Goal: Contribute content: Contribute content

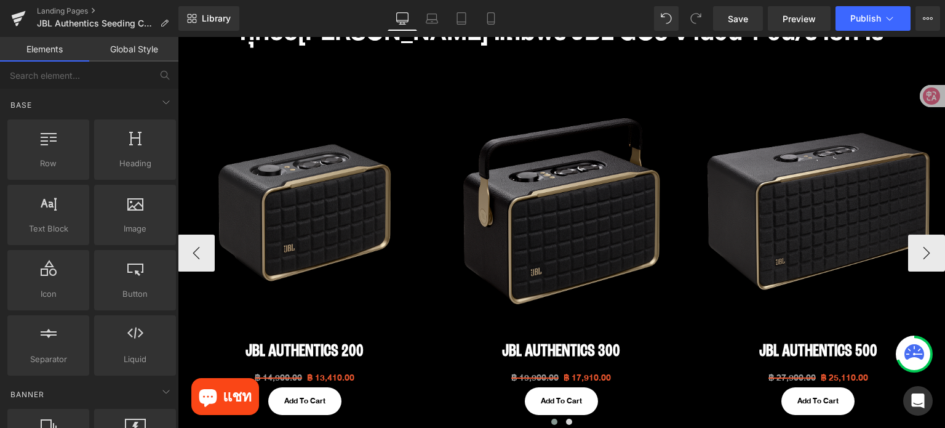
scroll to position [615, 0]
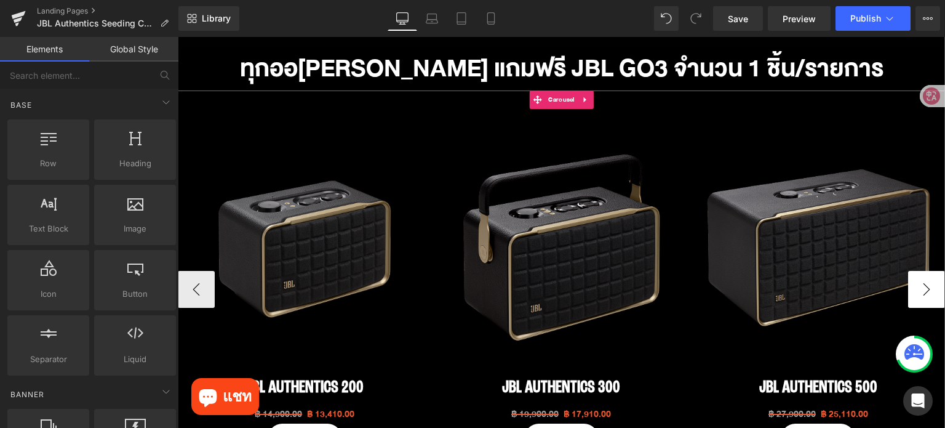
click at [908, 287] on button "›" at bounding box center [926, 289] width 37 height 37
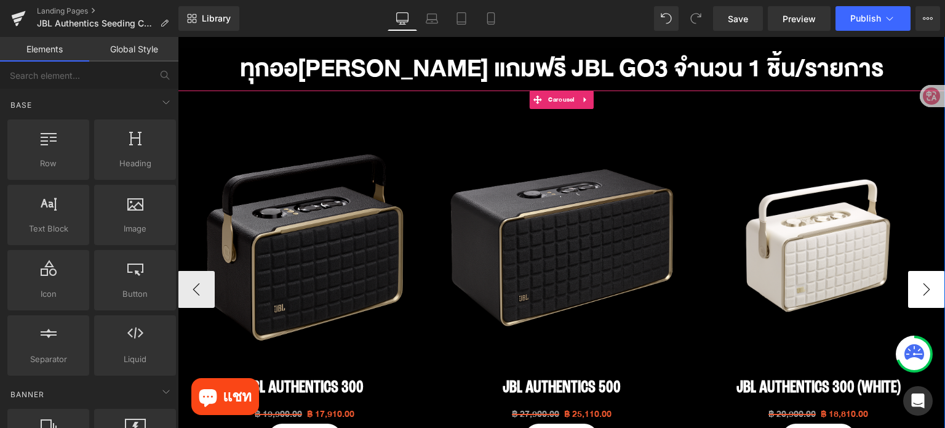
click at [908, 297] on button "›" at bounding box center [926, 289] width 37 height 37
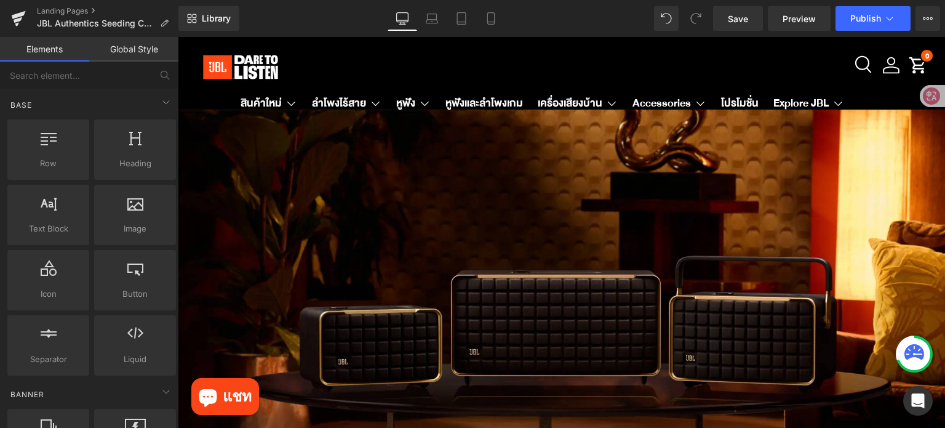
scroll to position [0, 0]
click at [739, 26] on link "Save" at bounding box center [738, 18] width 50 height 25
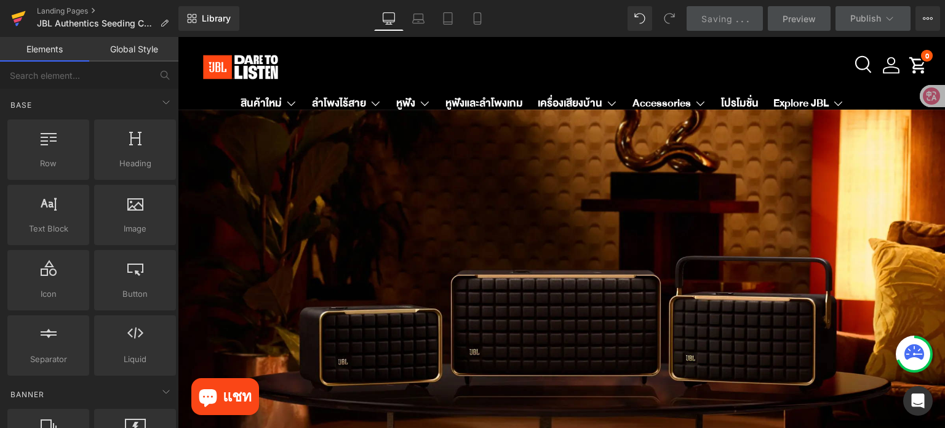
click at [20, 21] on icon at bounding box center [18, 20] width 9 height 6
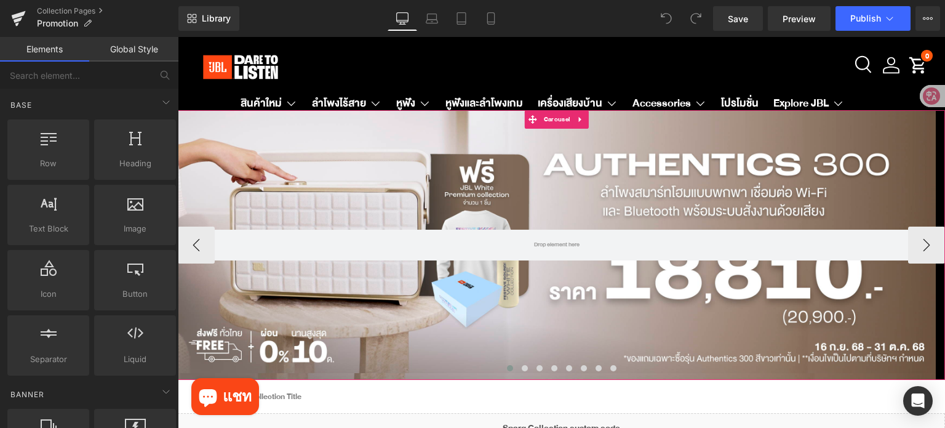
click at [507, 366] on span at bounding box center [510, 368] width 6 height 6
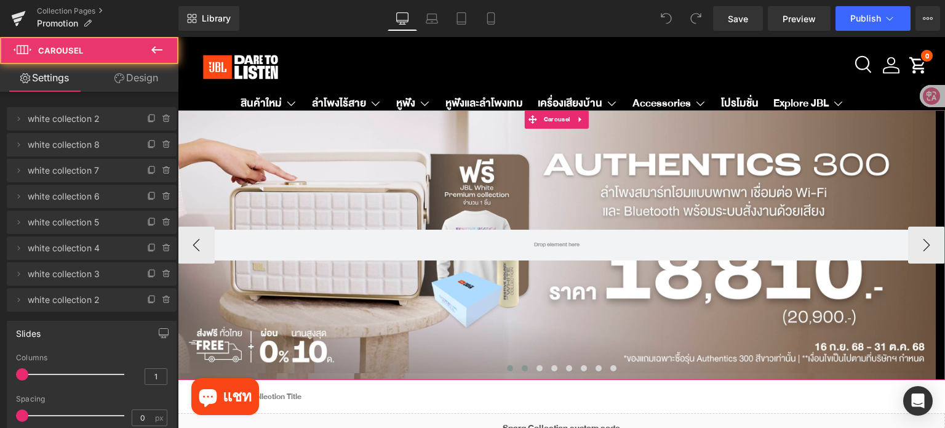
click at [517, 366] on button at bounding box center [524, 368] width 15 height 12
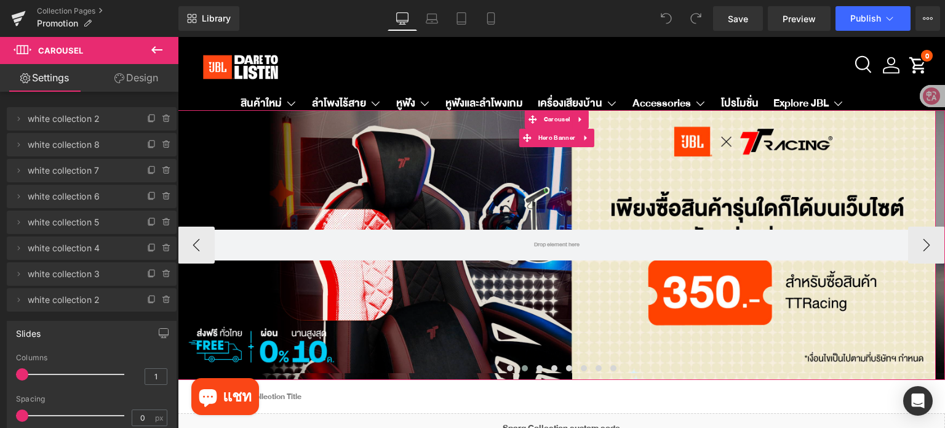
click at [639, 162] on div at bounding box center [557, 245] width 758 height 270
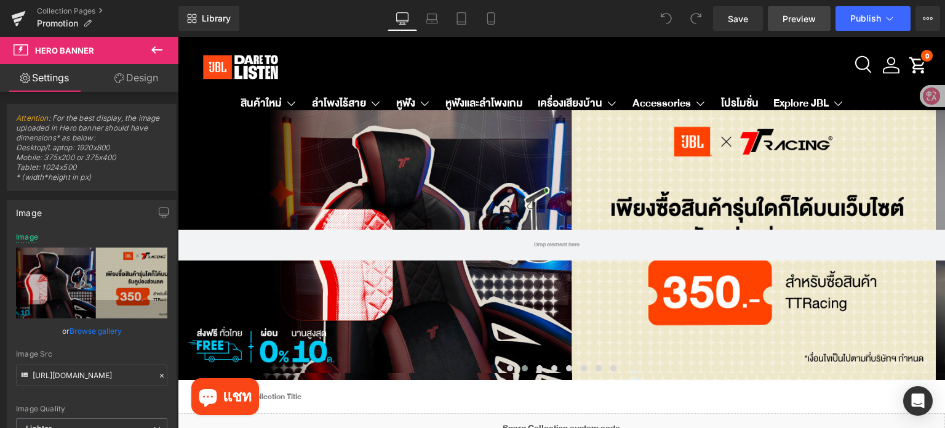
click at [784, 16] on span "Preview" at bounding box center [799, 18] width 33 height 13
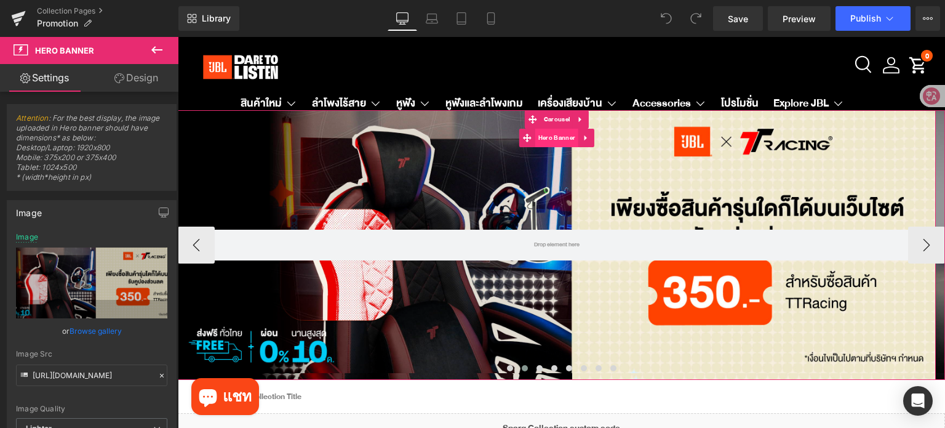
click at [549, 141] on span "Hero Banner" at bounding box center [556, 138] width 43 height 18
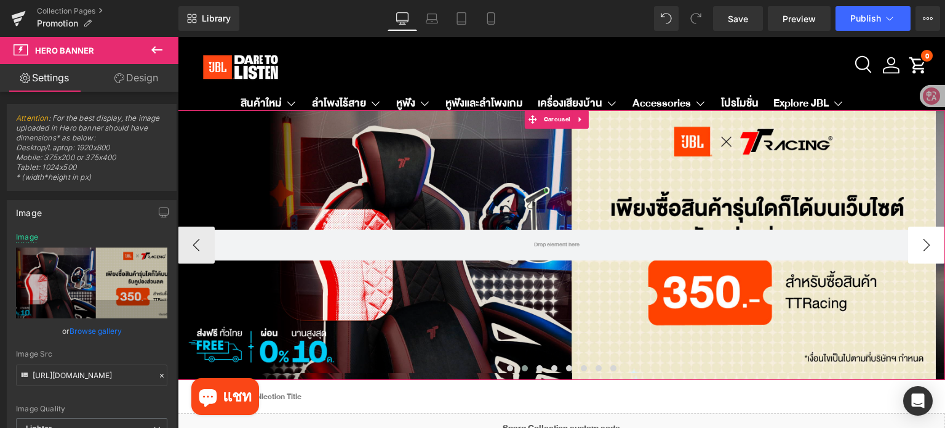
click at [916, 247] on button "›" at bounding box center [926, 244] width 37 height 37
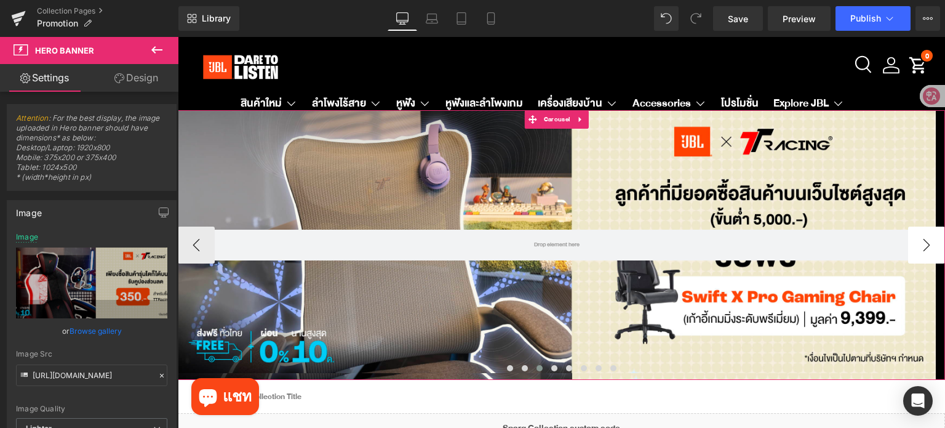
click at [916, 247] on button "›" at bounding box center [926, 244] width 37 height 37
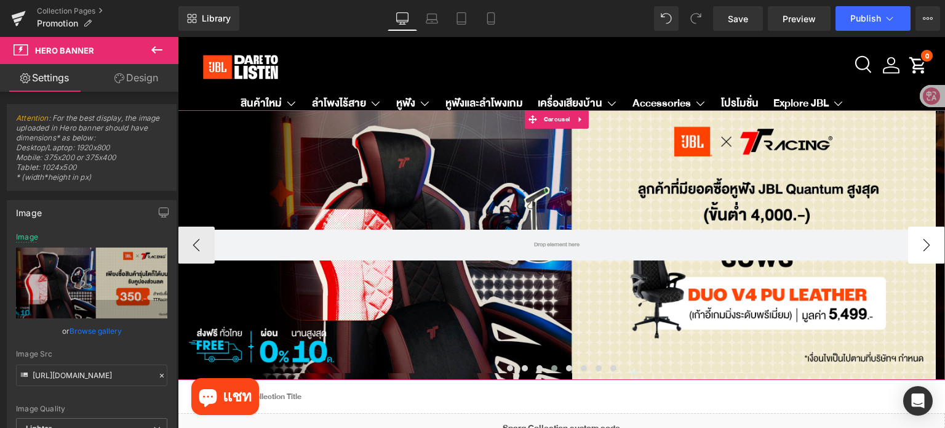
click at [918, 247] on button "›" at bounding box center [926, 244] width 37 height 37
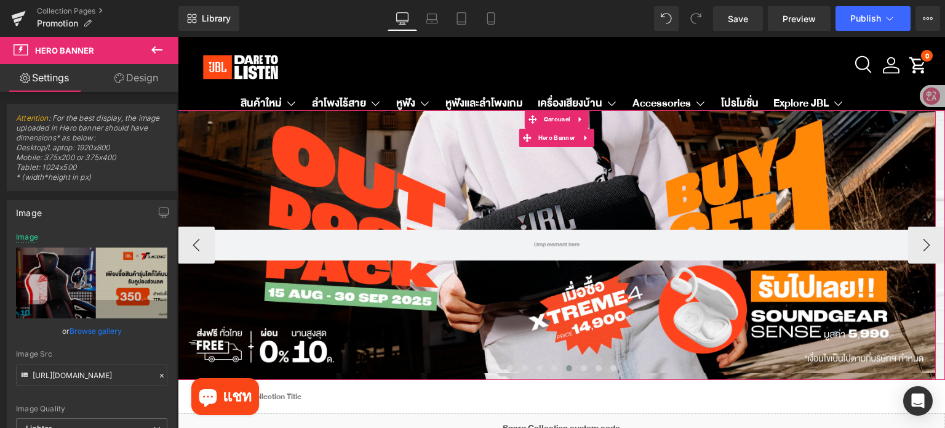
click at [647, 166] on div at bounding box center [557, 245] width 758 height 270
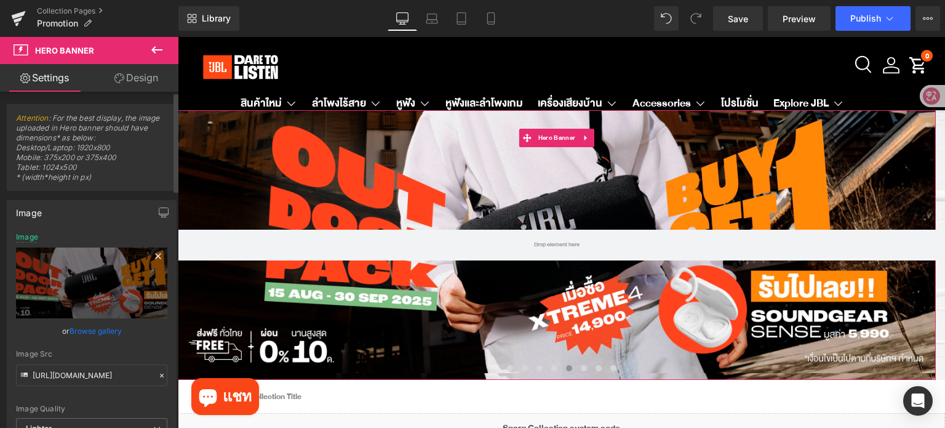
click at [151, 255] on icon at bounding box center [158, 256] width 15 height 15
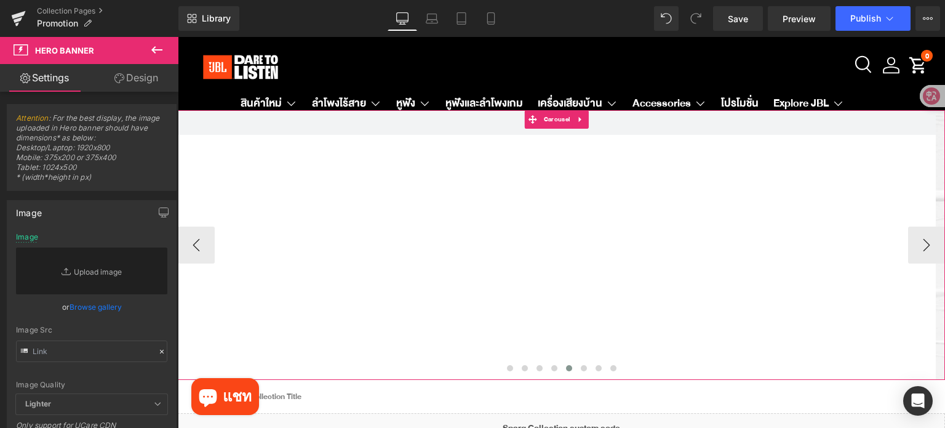
click at [550, 121] on span "Carousel" at bounding box center [557, 119] width 32 height 18
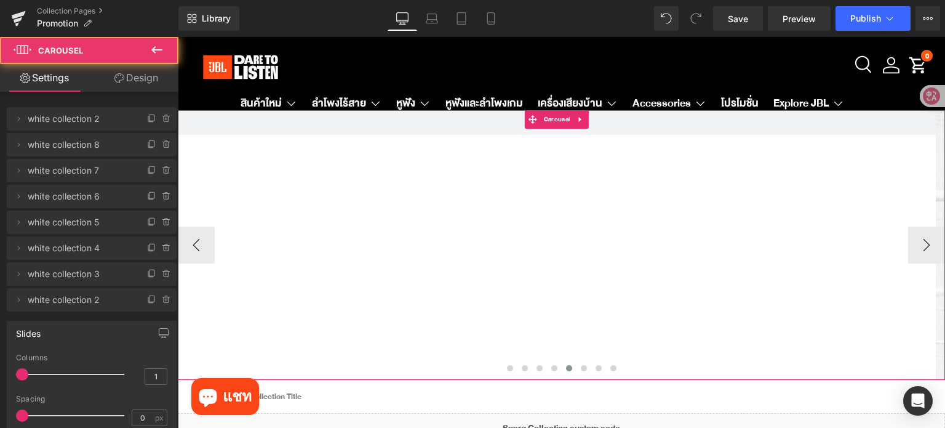
click at [566, 366] on span at bounding box center [569, 368] width 6 height 6
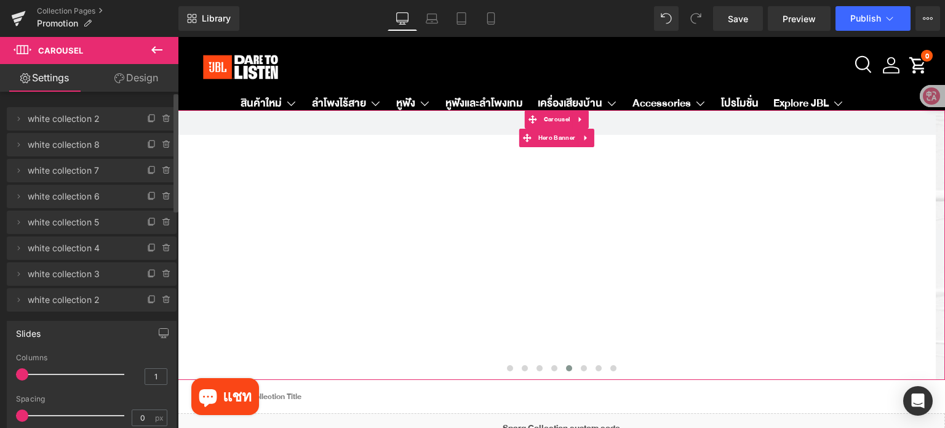
click at [117, 223] on span "white collection 5" at bounding box center [79, 221] width 103 height 23
click at [162, 220] on icon at bounding box center [167, 222] width 10 height 10
click at [161, 220] on button "Delete" at bounding box center [153, 223] width 39 height 16
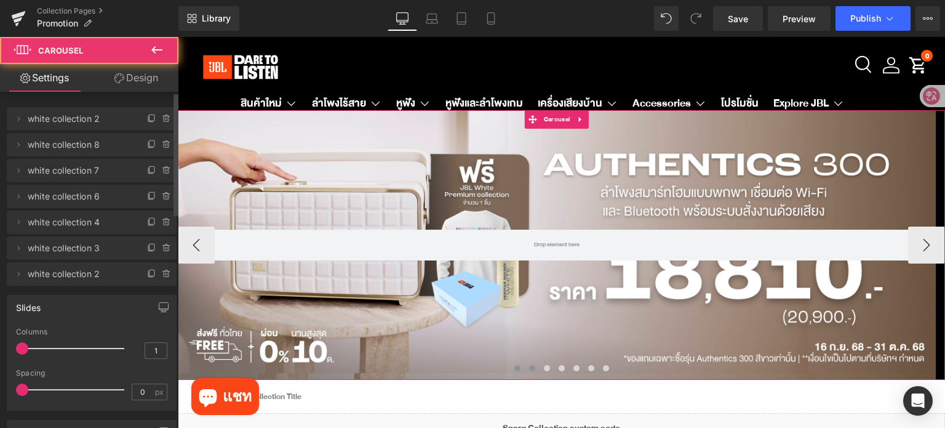
click at [529, 364] on button at bounding box center [532, 368] width 15 height 12
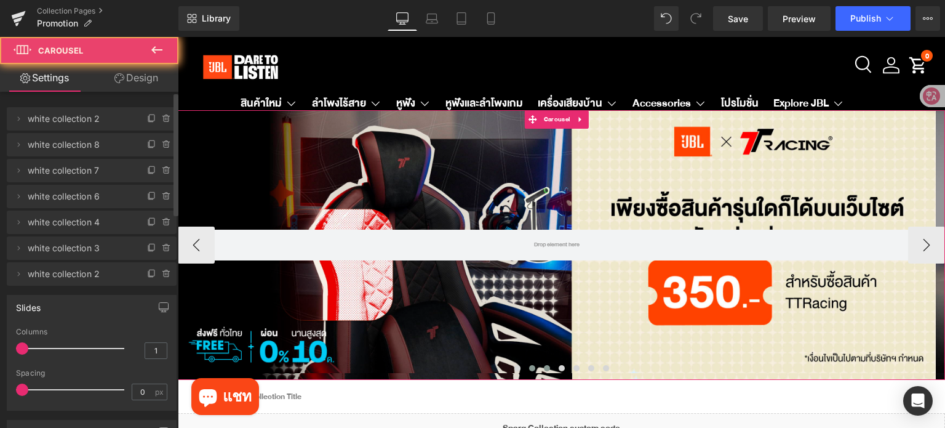
click at [541, 363] on button at bounding box center [547, 368] width 15 height 12
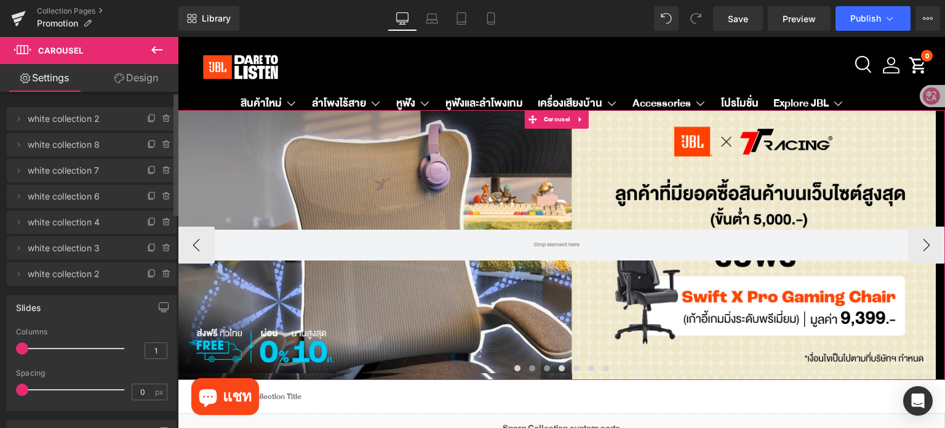
click at [526, 371] on button at bounding box center [532, 368] width 15 height 12
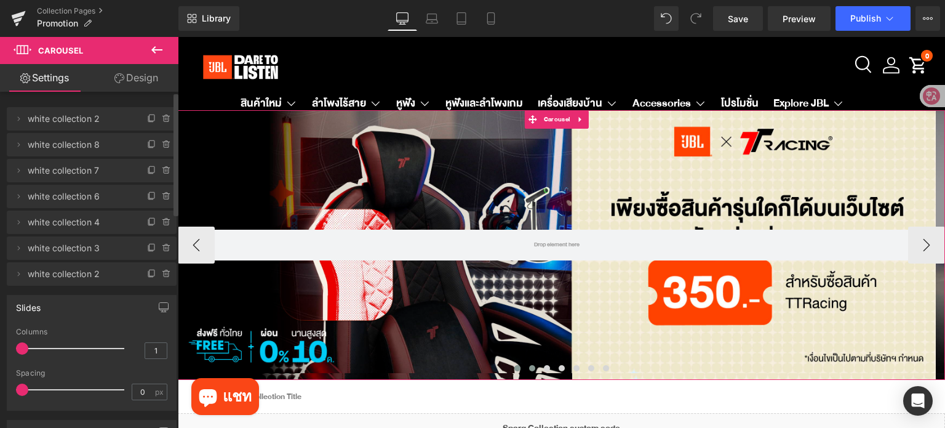
click at [514, 367] on span at bounding box center [517, 368] width 6 height 6
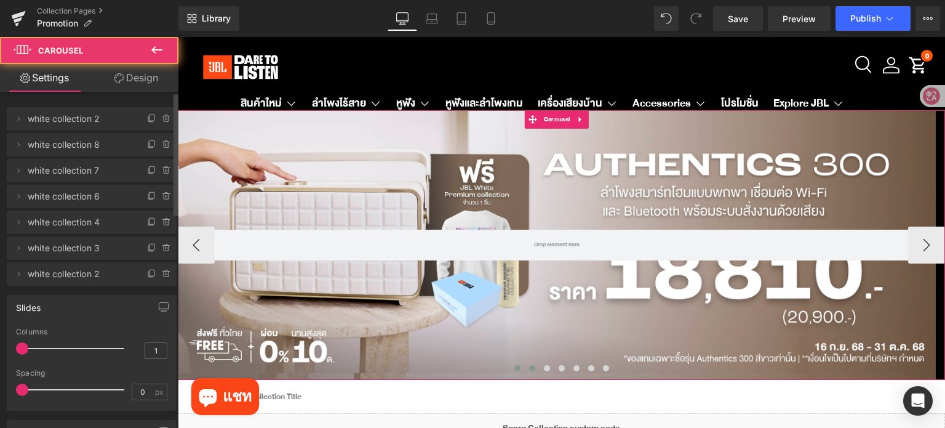
click at [529, 369] on span at bounding box center [532, 368] width 6 height 6
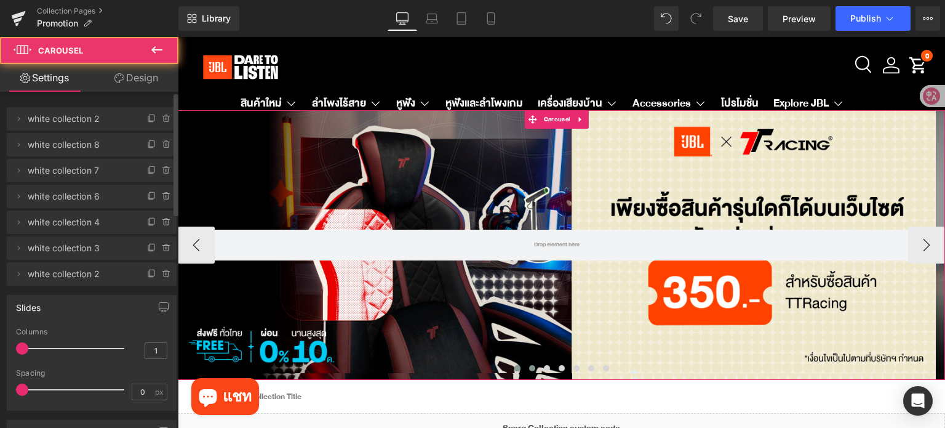
click at [514, 367] on span at bounding box center [517, 368] width 6 height 6
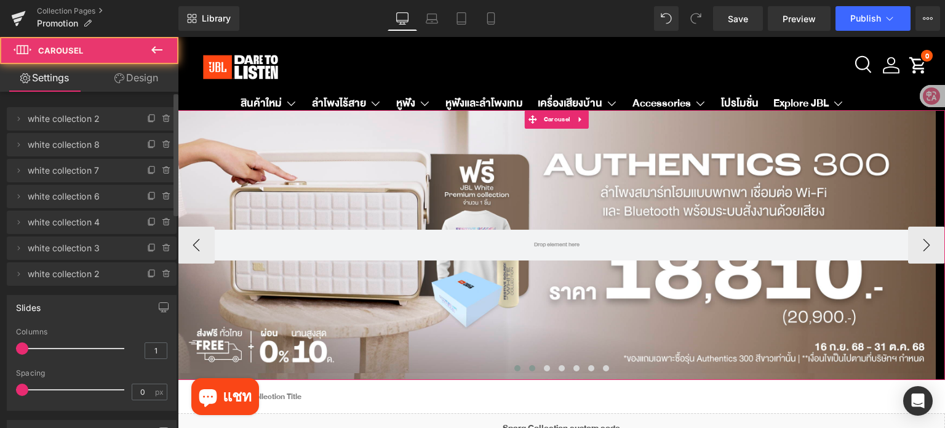
click at [529, 365] on span at bounding box center [532, 368] width 6 height 6
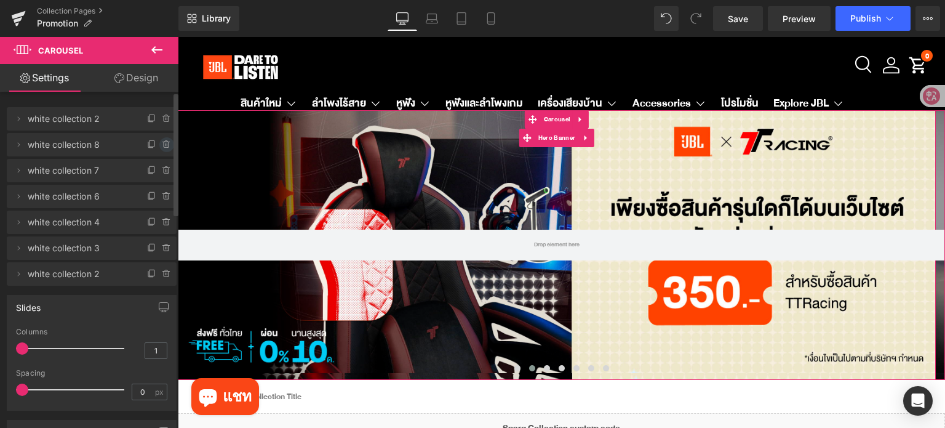
click at [164, 143] on icon at bounding box center [166, 145] width 5 height 6
click at [153, 145] on button "Delete" at bounding box center [153, 145] width 39 height 16
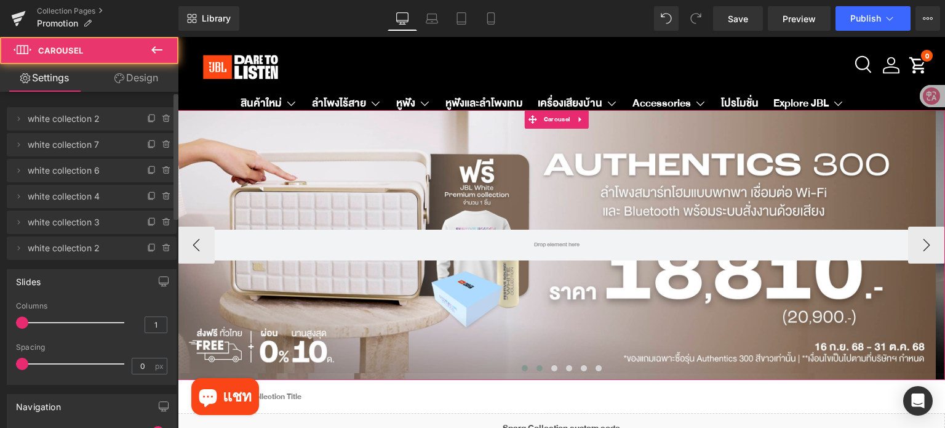
click at [537, 364] on button at bounding box center [539, 368] width 15 height 12
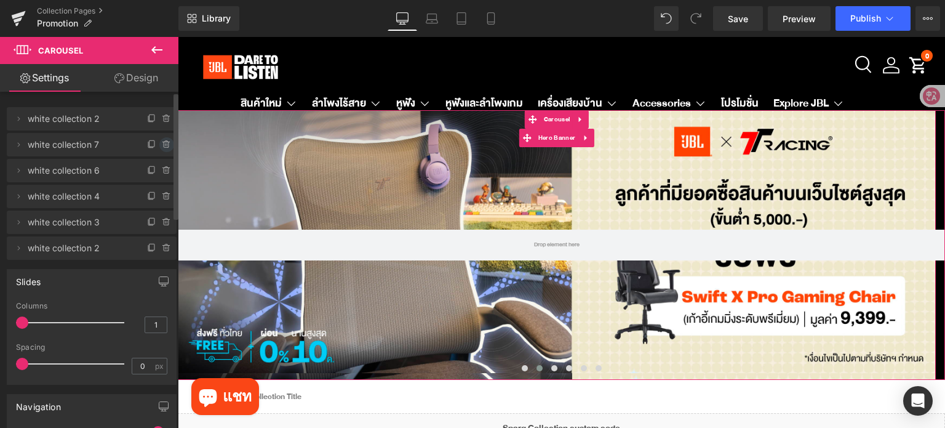
click at [162, 142] on icon at bounding box center [167, 145] width 10 height 10
click at [153, 146] on button "Delete" at bounding box center [153, 145] width 39 height 16
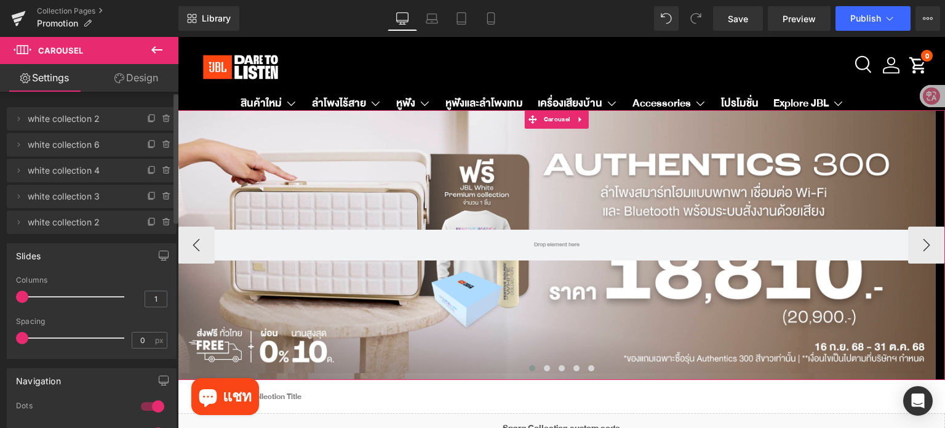
click at [529, 367] on span at bounding box center [532, 368] width 6 height 6
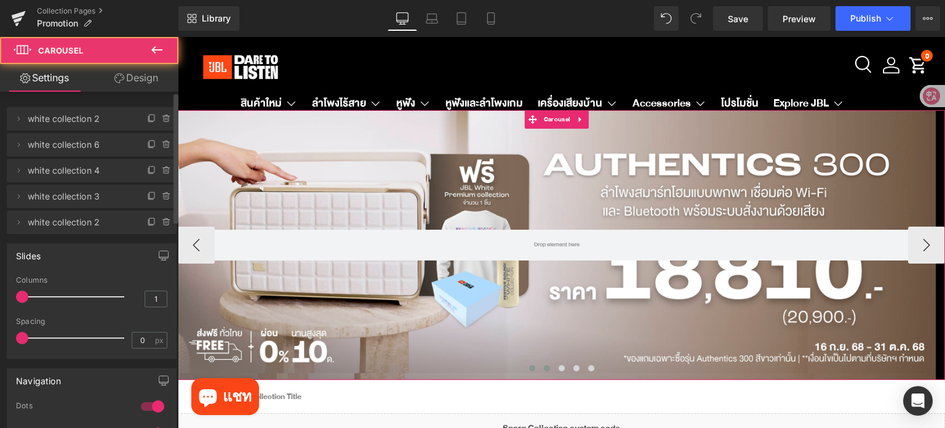
click at [544, 366] on span at bounding box center [547, 368] width 6 height 6
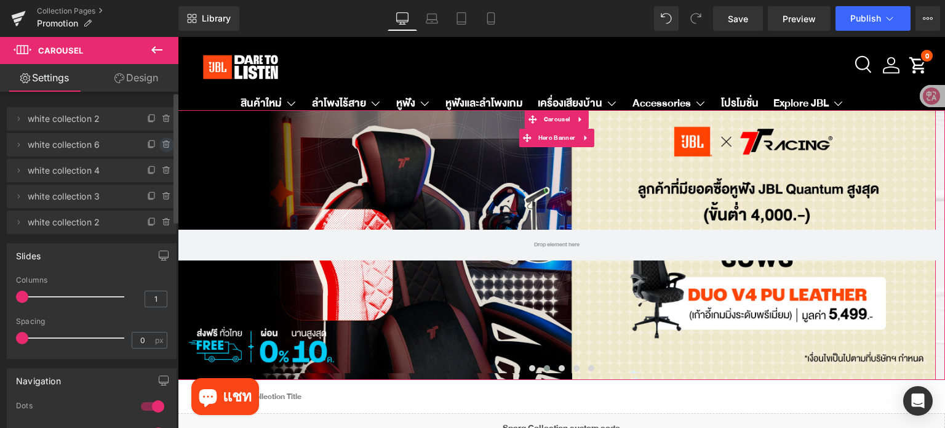
click at [162, 143] on icon at bounding box center [167, 145] width 10 height 10
click at [157, 146] on button "Delete" at bounding box center [153, 145] width 39 height 16
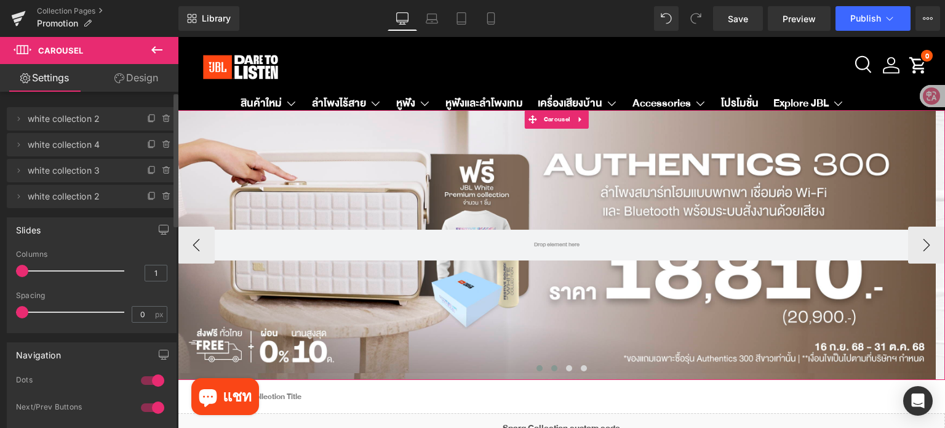
click at [551, 365] on span at bounding box center [554, 368] width 6 height 6
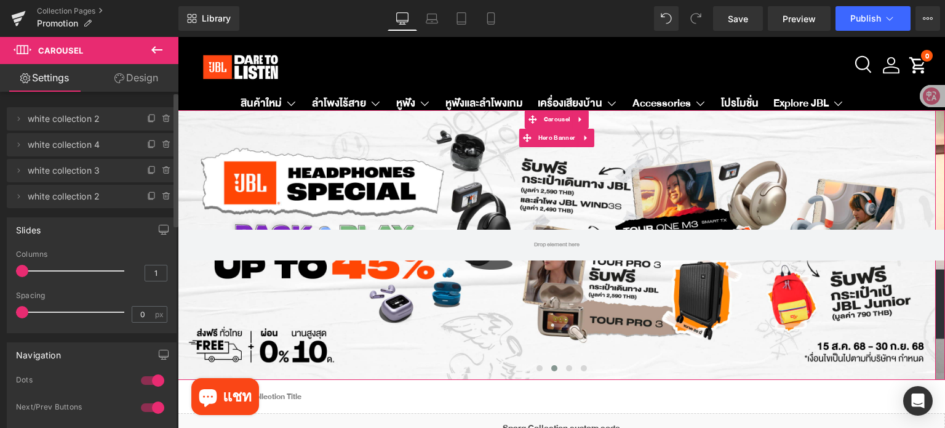
click at [162, 148] on icon at bounding box center [167, 145] width 10 height 10
click at [159, 147] on button "Delete" at bounding box center [153, 145] width 39 height 16
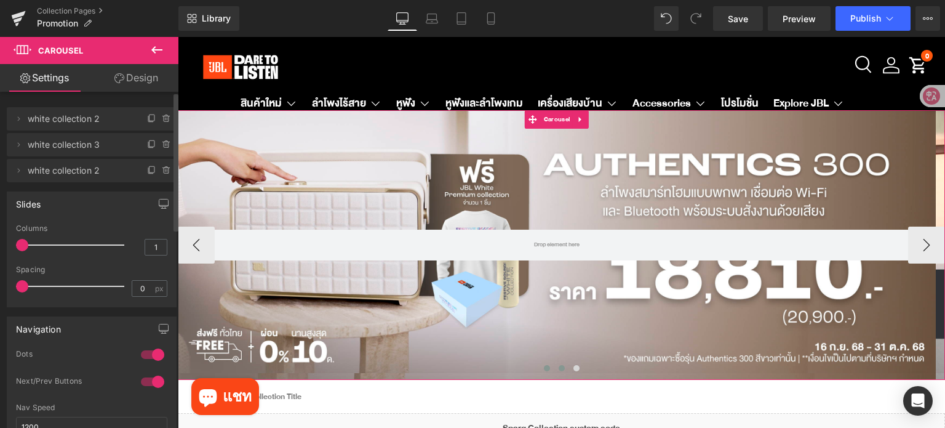
click at [559, 366] on span at bounding box center [562, 368] width 6 height 6
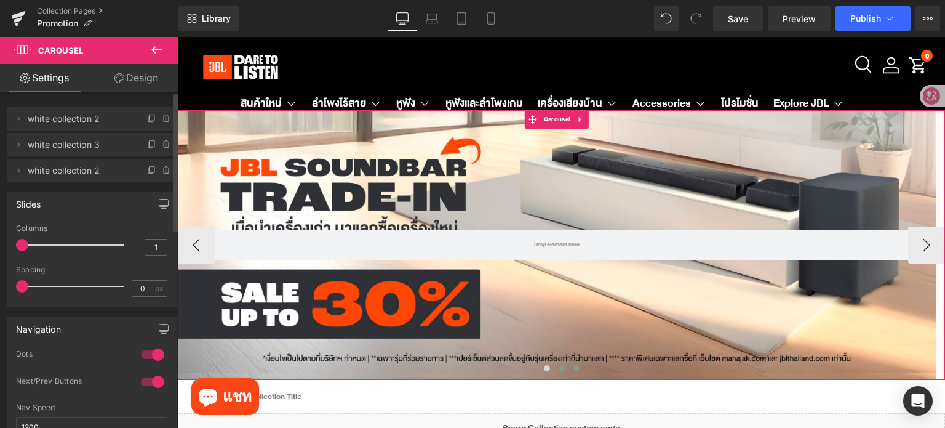
click at [573, 364] on button at bounding box center [576, 368] width 15 height 12
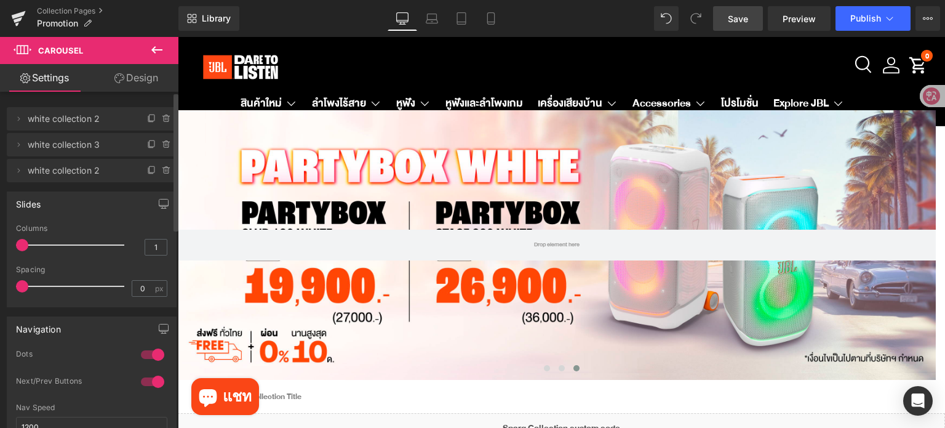
click at [729, 20] on span "Save" at bounding box center [738, 18] width 20 height 13
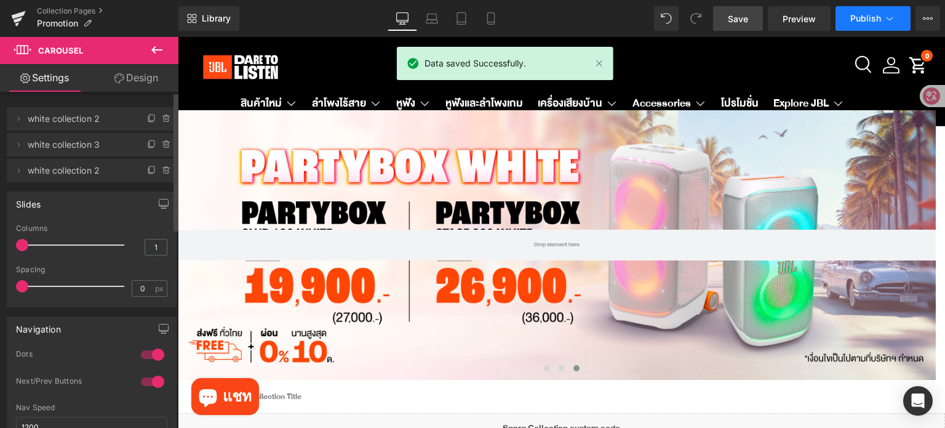
click at [864, 27] on button "Publish" at bounding box center [873, 18] width 75 height 25
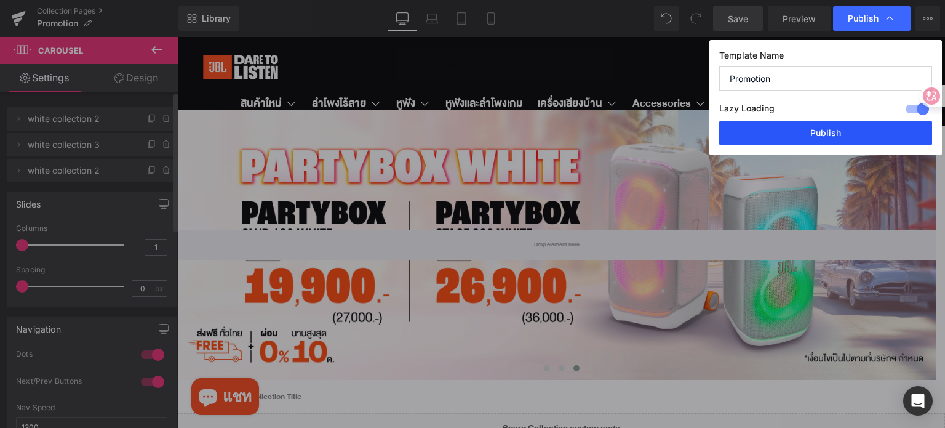
click at [870, 134] on button "Publish" at bounding box center [825, 133] width 213 height 25
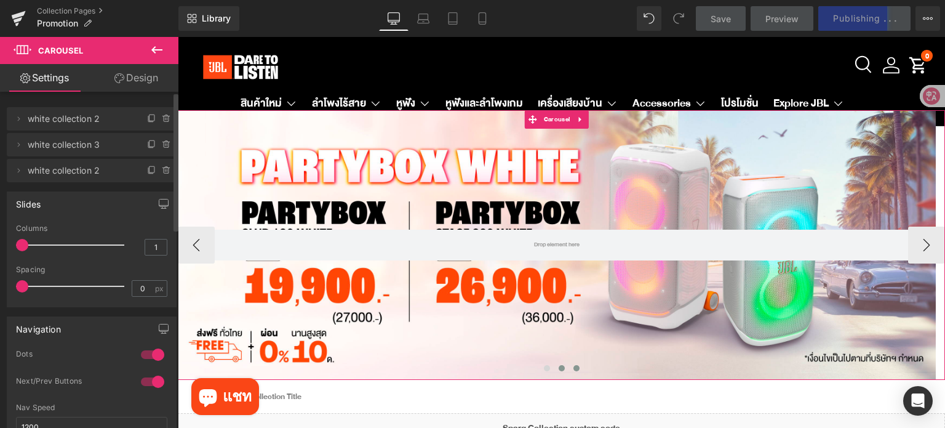
click at [559, 370] on button at bounding box center [561, 368] width 15 height 12
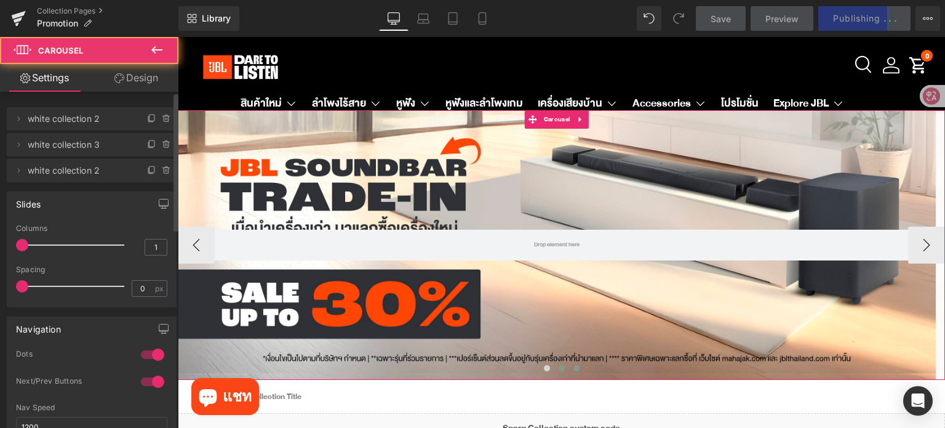
click at [573, 370] on span at bounding box center [576, 368] width 6 height 6
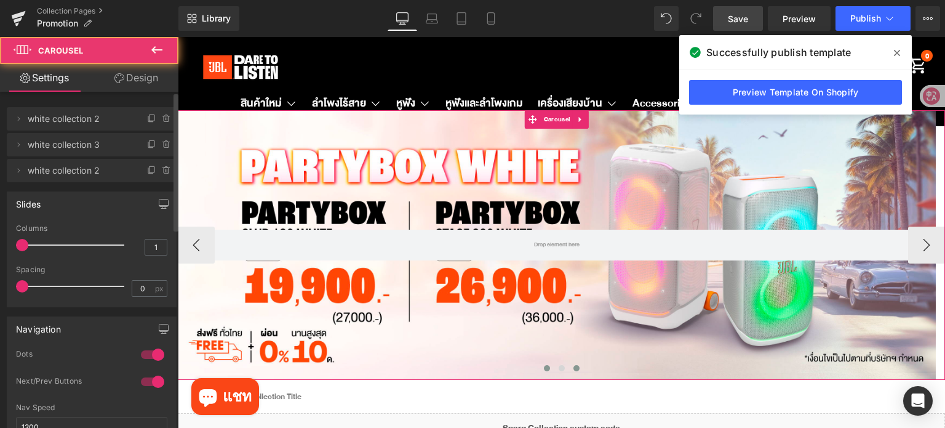
click at [544, 366] on span at bounding box center [547, 368] width 6 height 6
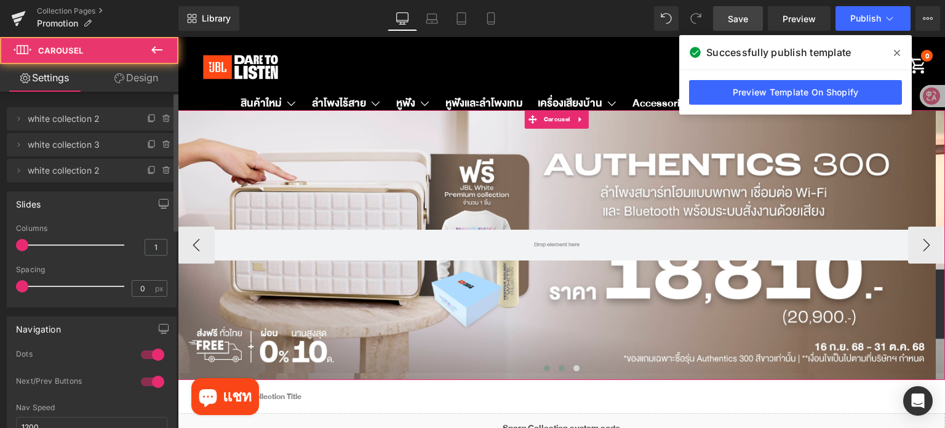
click at [554, 364] on button at bounding box center [561, 368] width 15 height 12
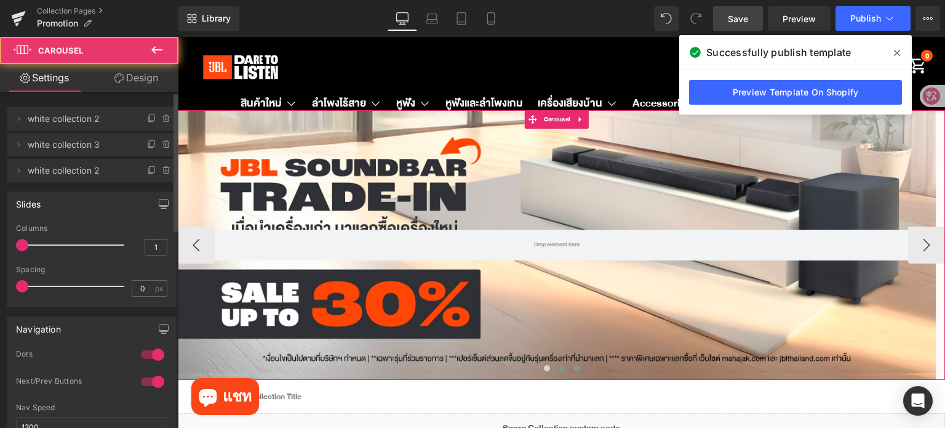
click at [569, 366] on button at bounding box center [576, 368] width 15 height 12
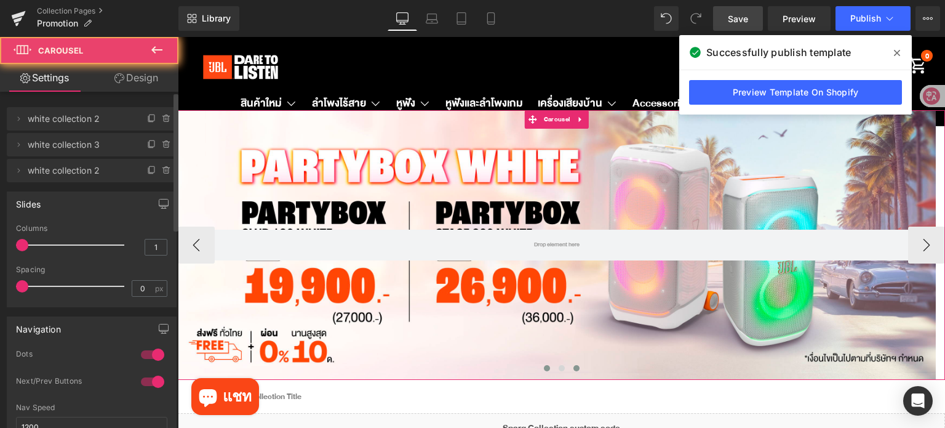
click at [545, 371] on button at bounding box center [547, 368] width 15 height 12
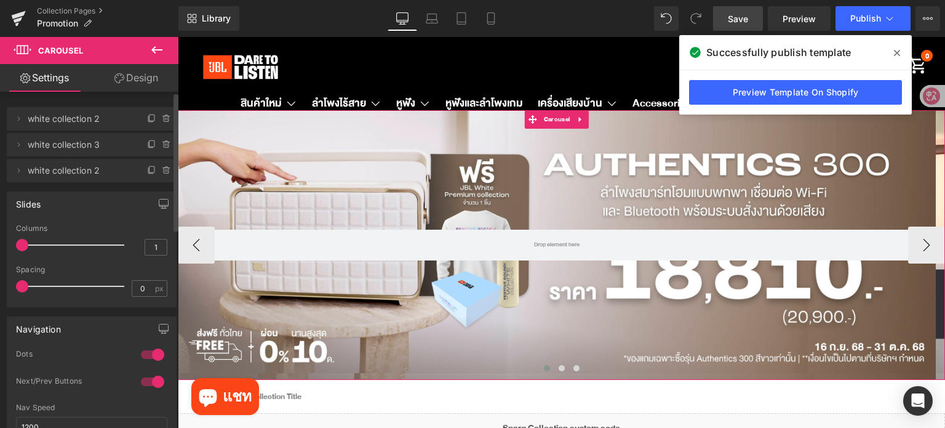
click at [540, 371] on button at bounding box center [547, 368] width 15 height 12
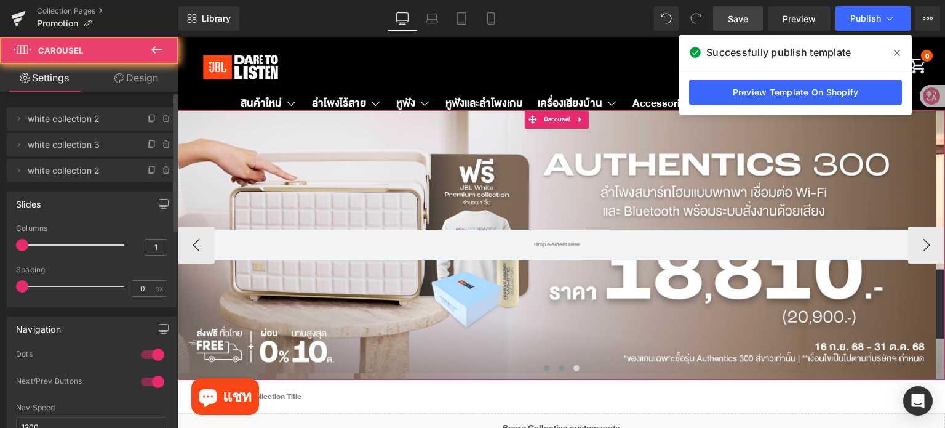
click at [559, 366] on span at bounding box center [562, 368] width 6 height 6
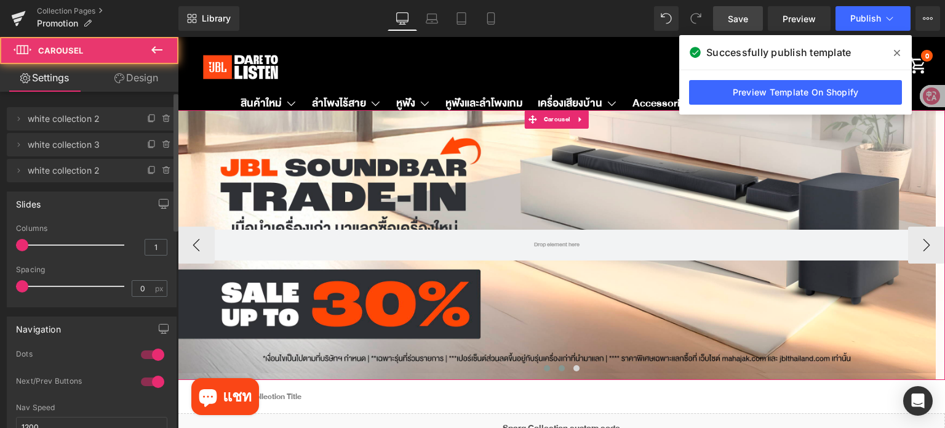
click at [544, 369] on span at bounding box center [547, 368] width 6 height 6
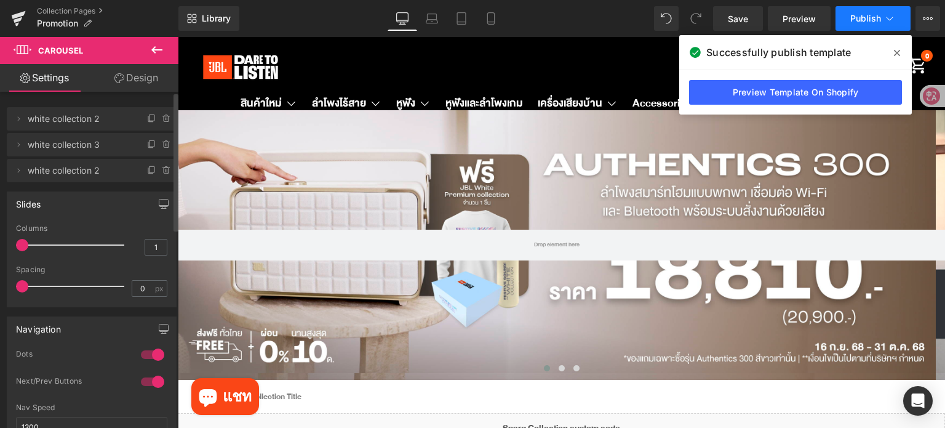
click at [860, 15] on span "Publish" at bounding box center [865, 19] width 31 height 10
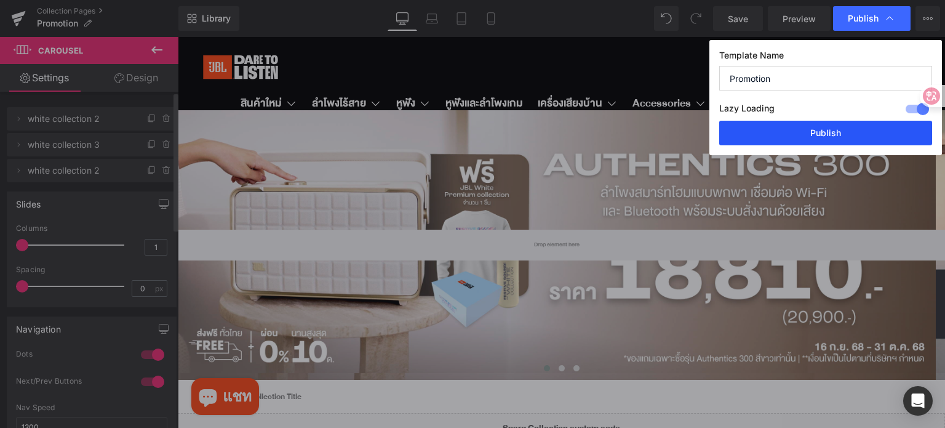
click at [839, 135] on button "Publish" at bounding box center [825, 133] width 213 height 25
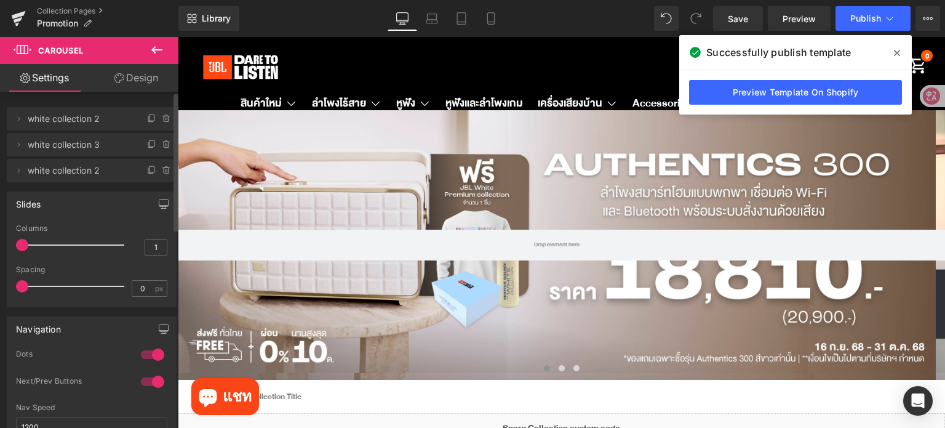
click at [896, 55] on icon at bounding box center [897, 53] width 6 height 10
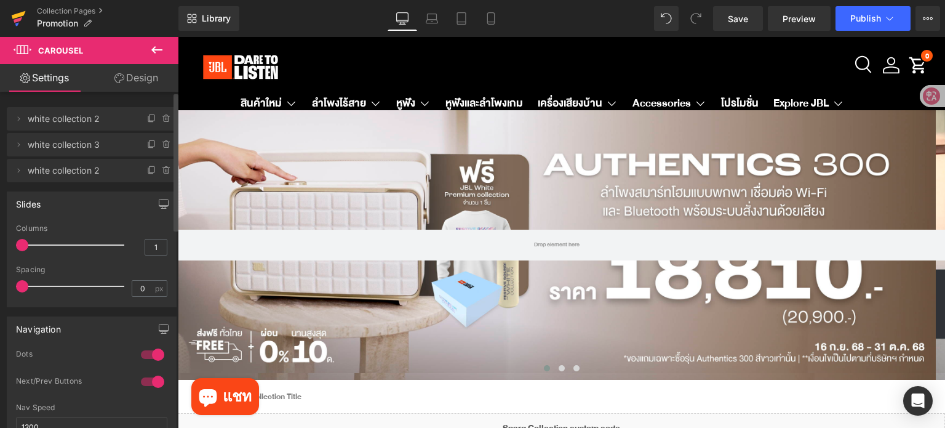
click at [18, 22] on icon at bounding box center [18, 20] width 9 height 6
